Goal: Task Accomplishment & Management: Use online tool/utility

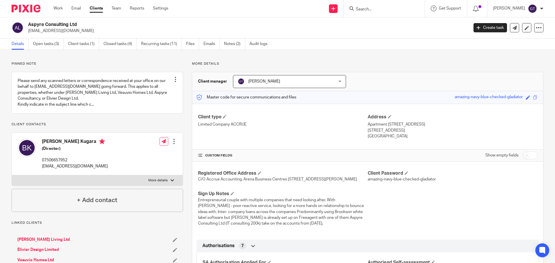
scroll to position [347, 0]
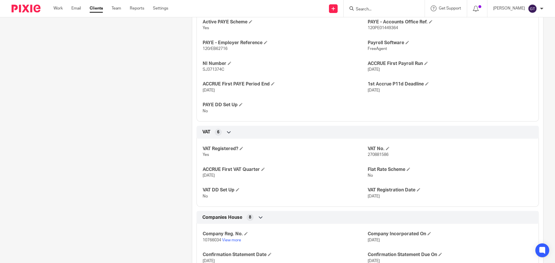
click at [373, 9] on input "Search" at bounding box center [381, 9] width 52 height 5
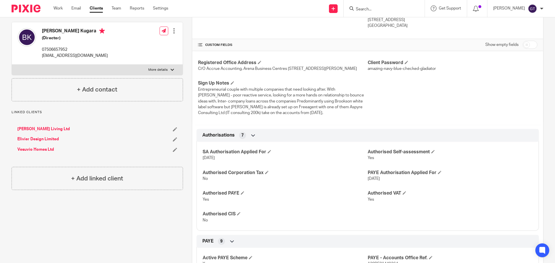
scroll to position [0, 0]
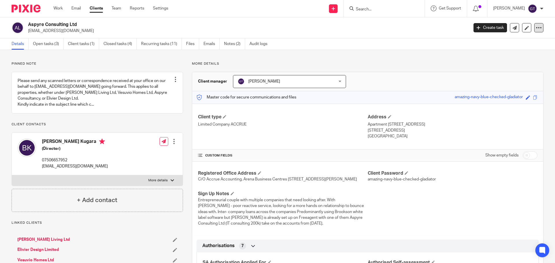
click at [536, 28] on icon at bounding box center [539, 28] width 6 height 6
click at [387, 7] on input "Search" at bounding box center [381, 9] width 52 height 5
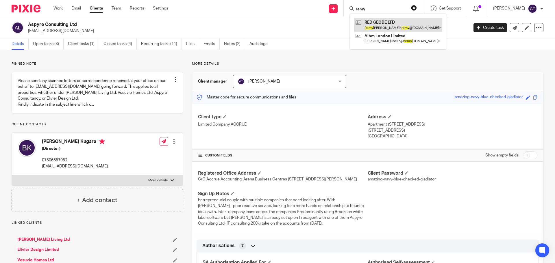
type input "remy"
click at [391, 19] on link at bounding box center [398, 24] width 88 height 13
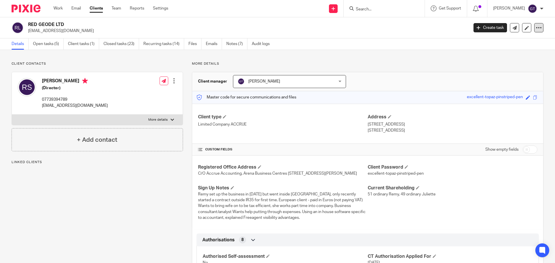
click at [536, 27] on icon at bounding box center [539, 28] width 6 height 6
click at [502, 42] on link "Update from Companies House" at bounding box center [503, 42] width 64 height 8
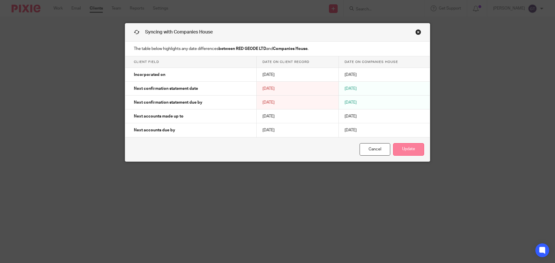
click at [409, 148] on button "Update" at bounding box center [408, 149] width 31 height 12
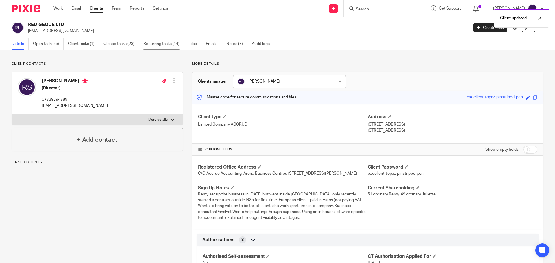
click at [158, 42] on link "Recurring tasks (14)" at bounding box center [163, 43] width 41 height 11
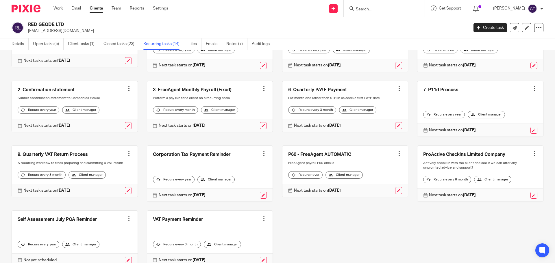
scroll to position [43, 0]
